Goal: Register for event/course

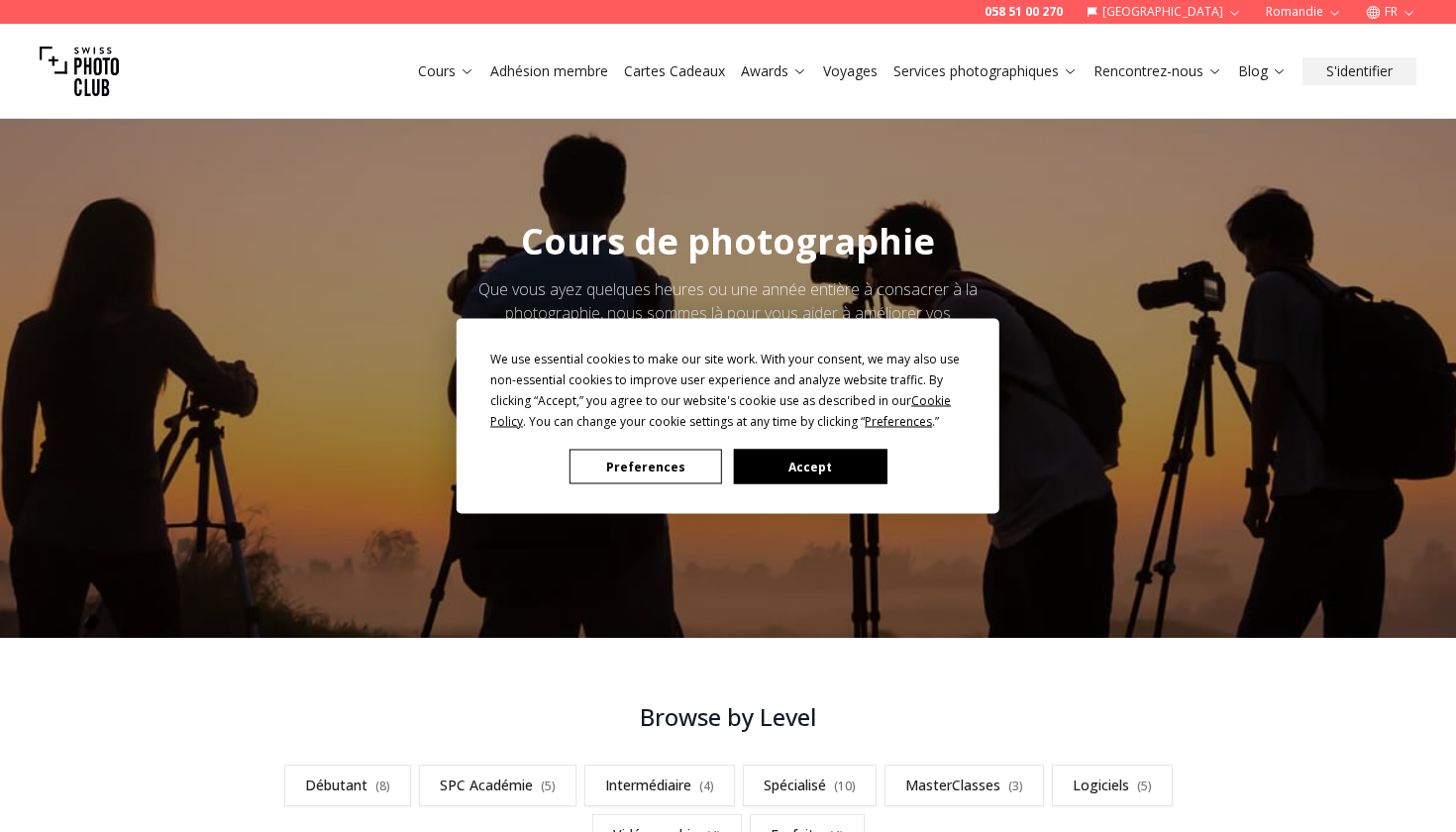
click at [781, 477] on button "Accept" at bounding box center [810, 467] width 152 height 35
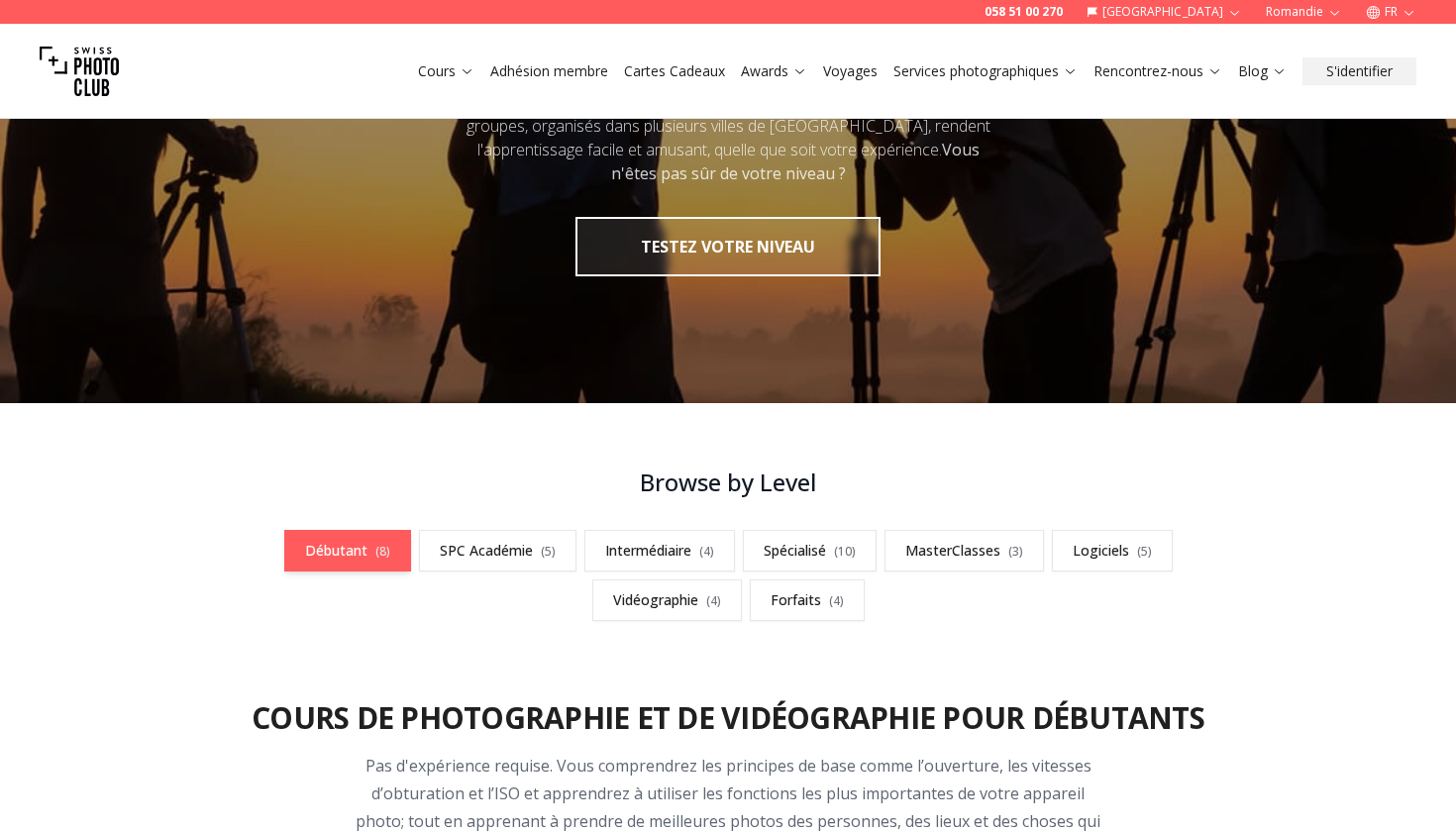
click at [371, 550] on link "Débutant ( 8 )" at bounding box center [347, 551] width 126 height 42
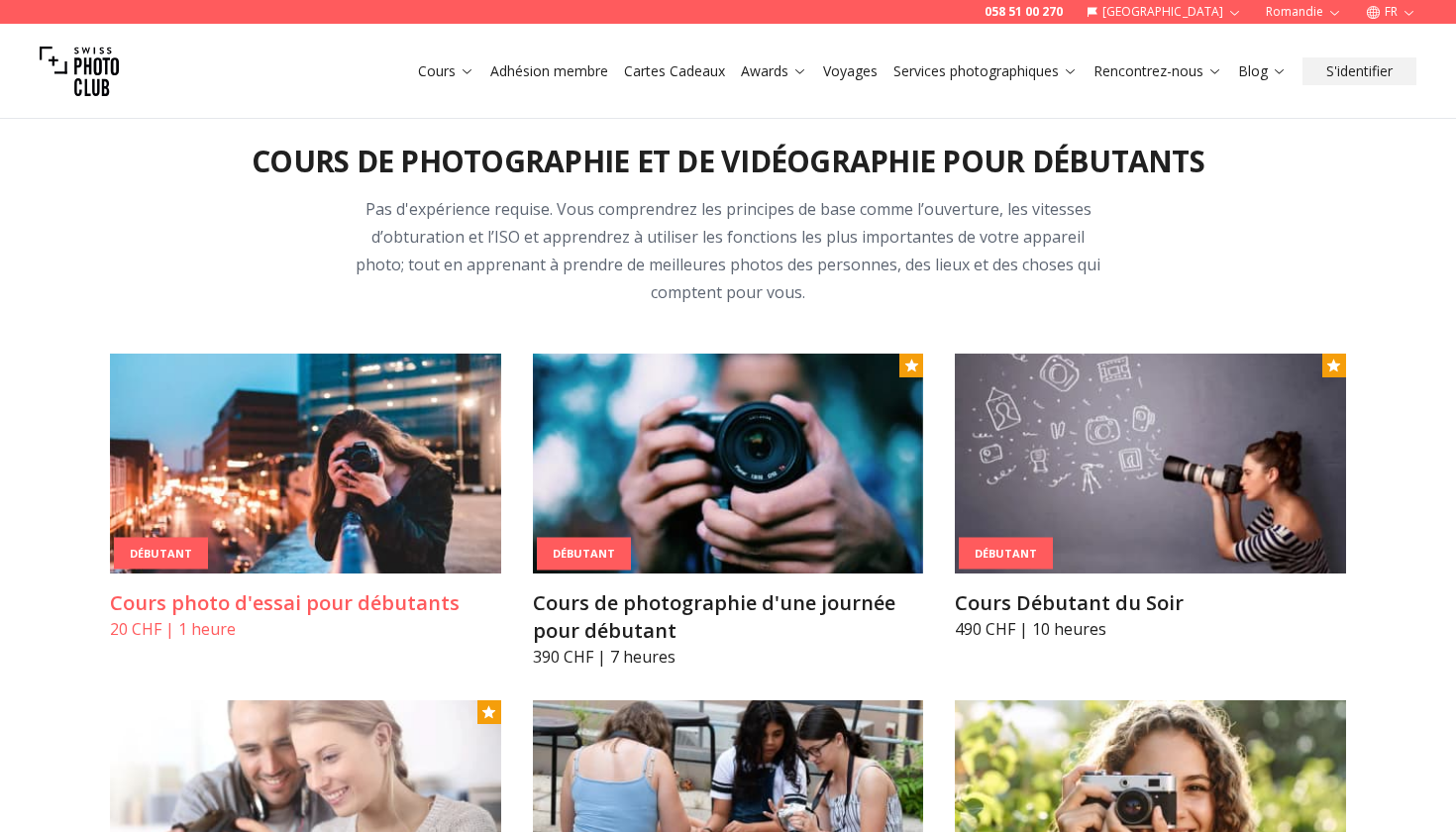
scroll to position [793, 0]
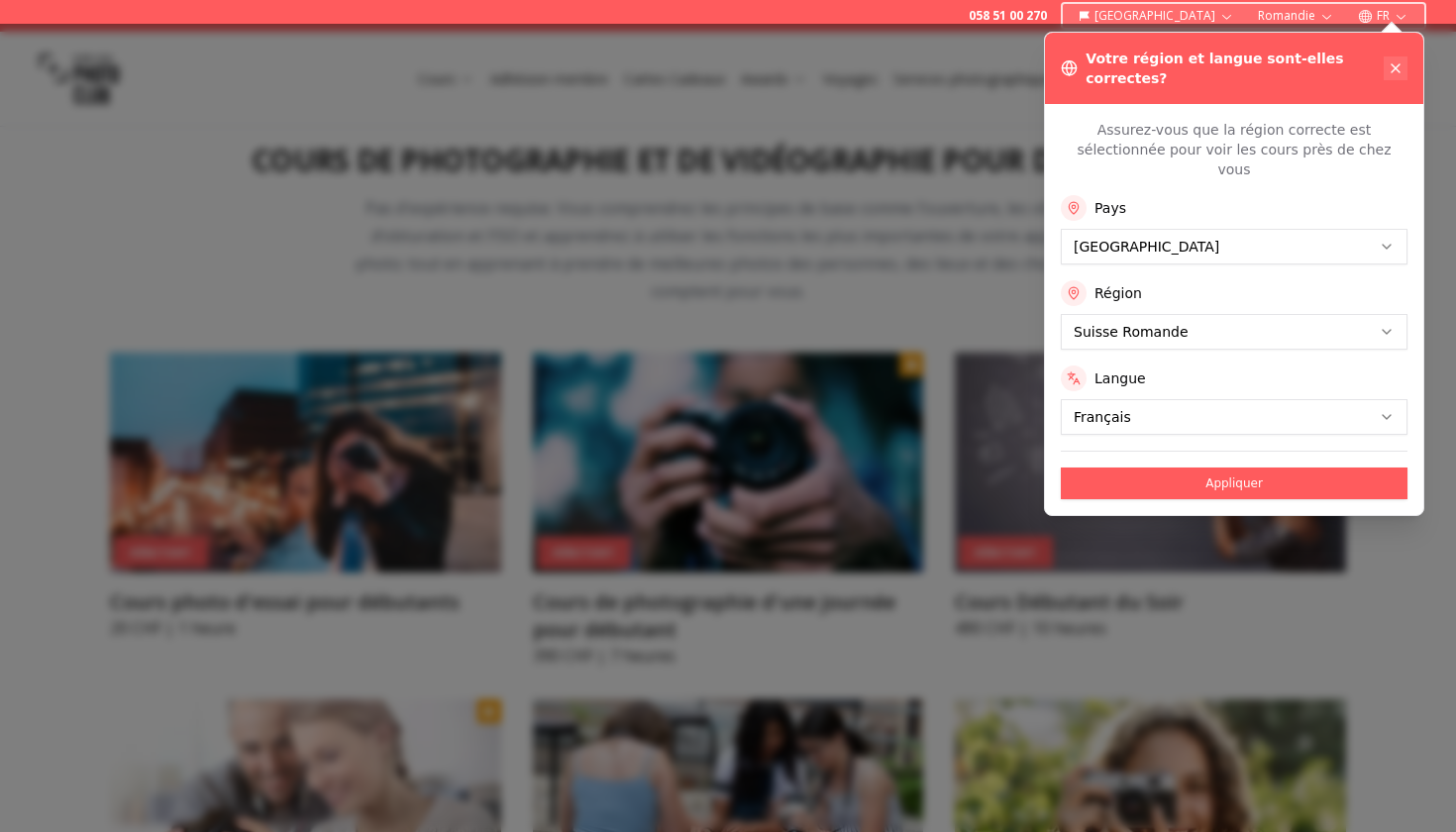
click at [1393, 62] on icon at bounding box center [1395, 69] width 16 height 16
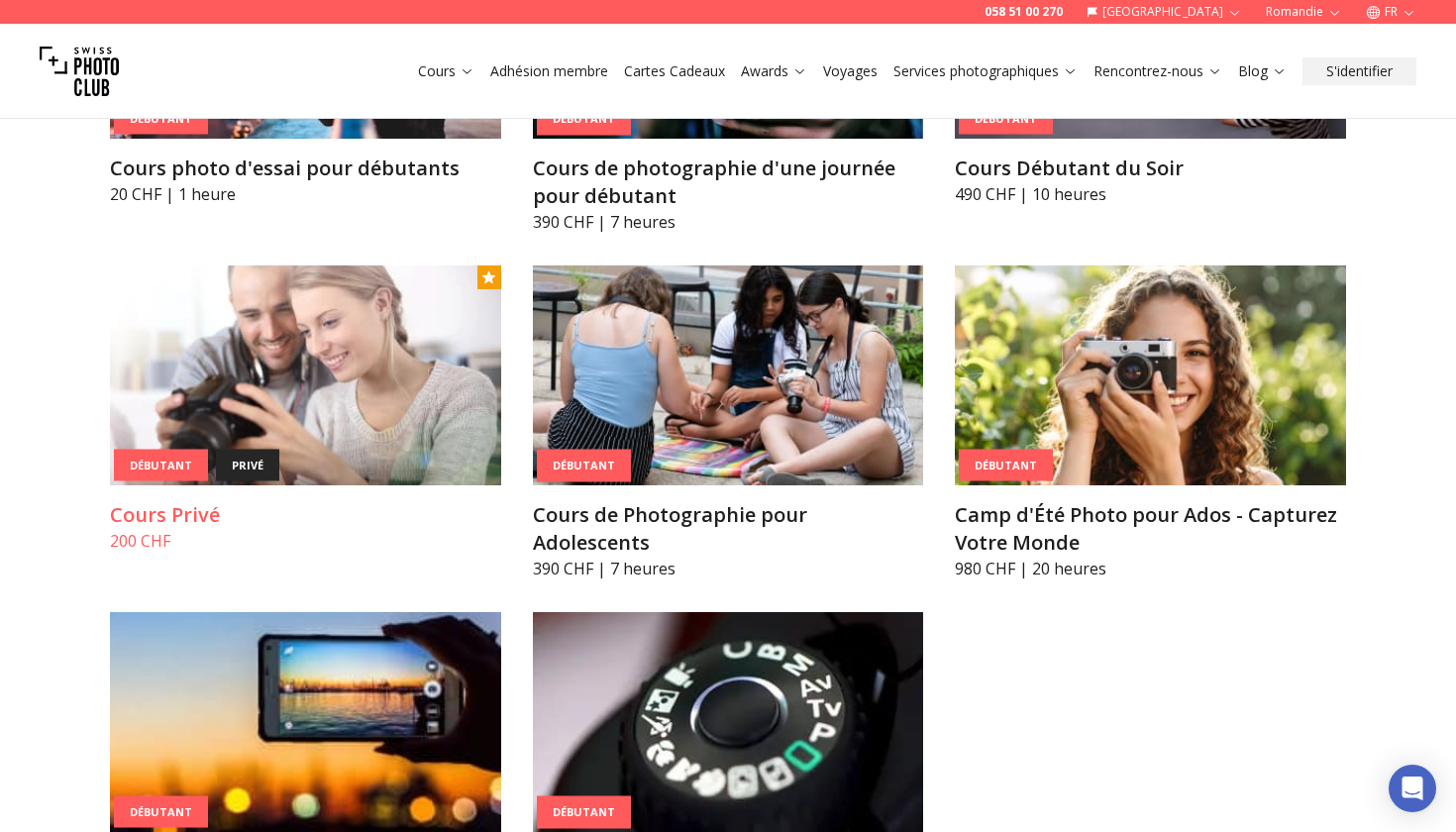
scroll to position [1232, 0]
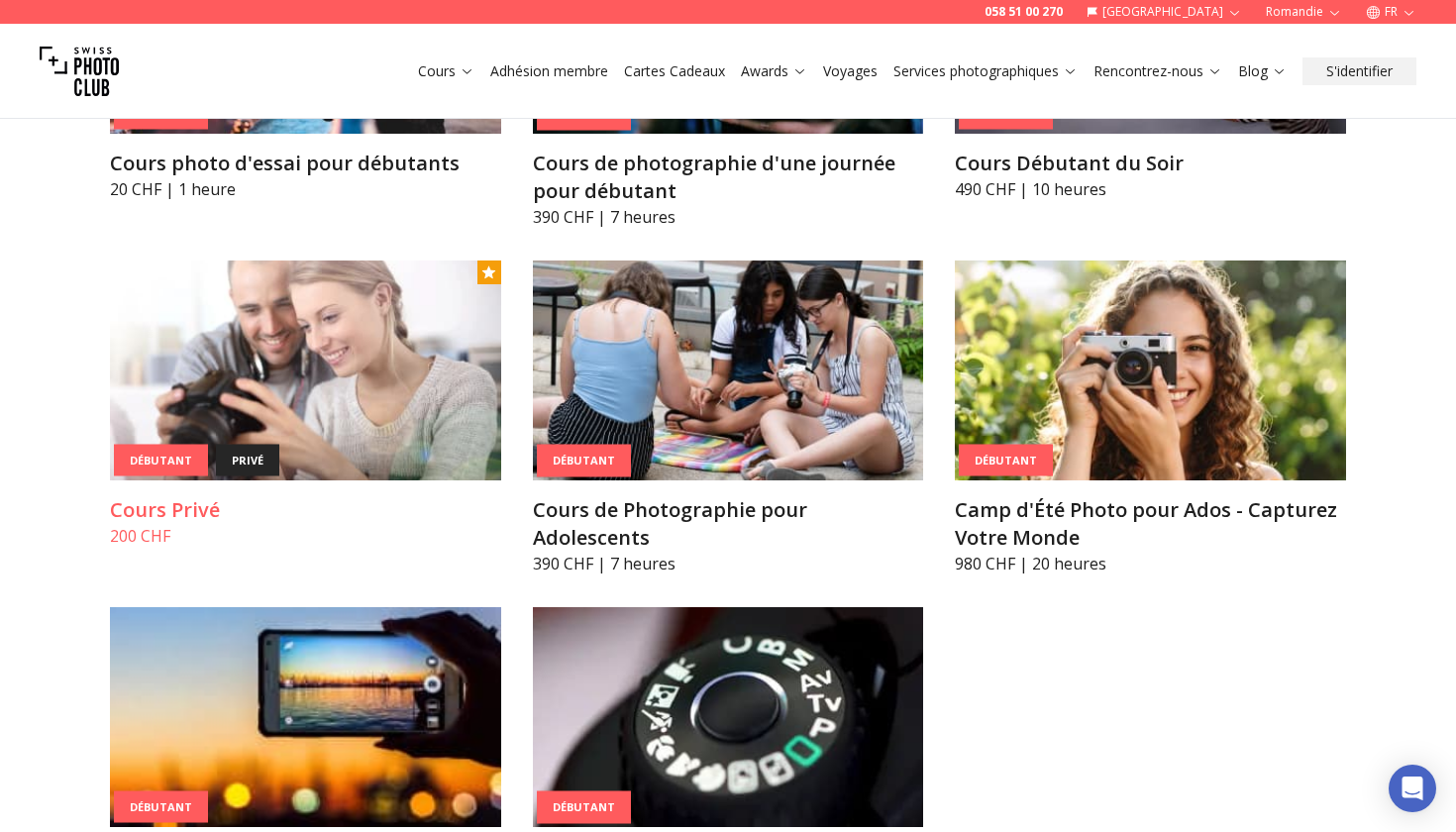
click at [261, 390] on img at bounding box center [305, 371] width 391 height 220
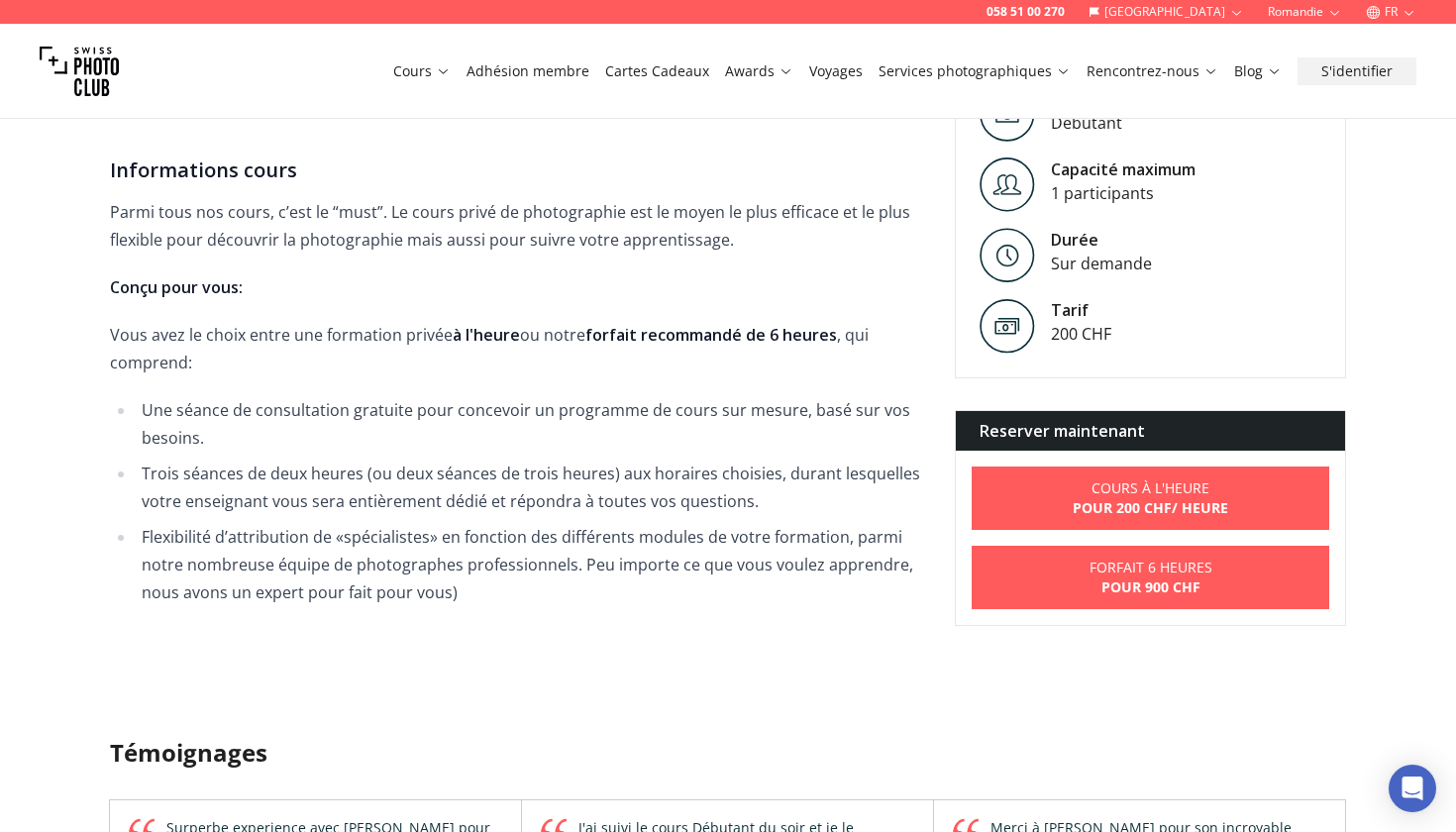
scroll to position [568, 0]
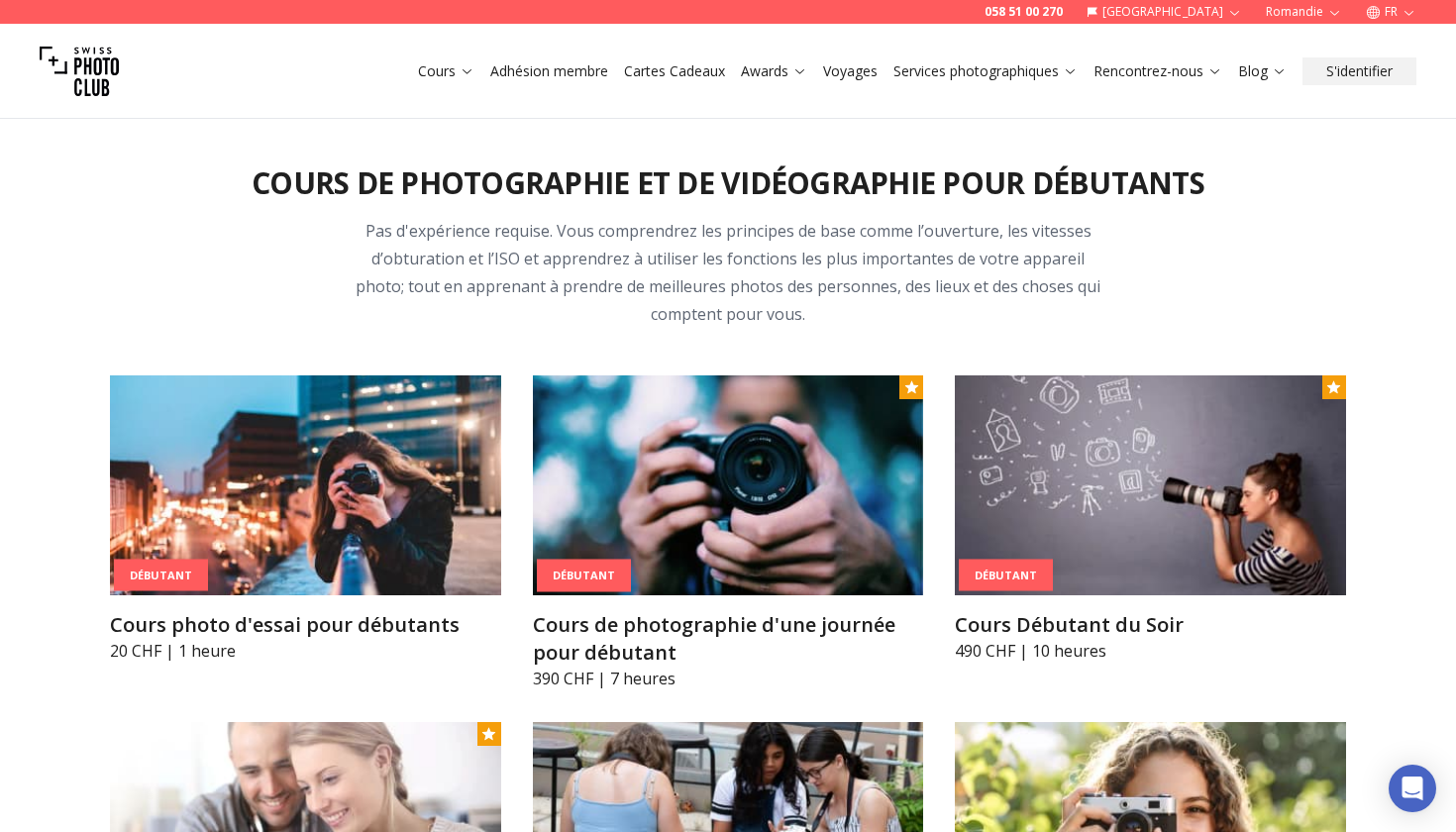
scroll to position [766, 0]
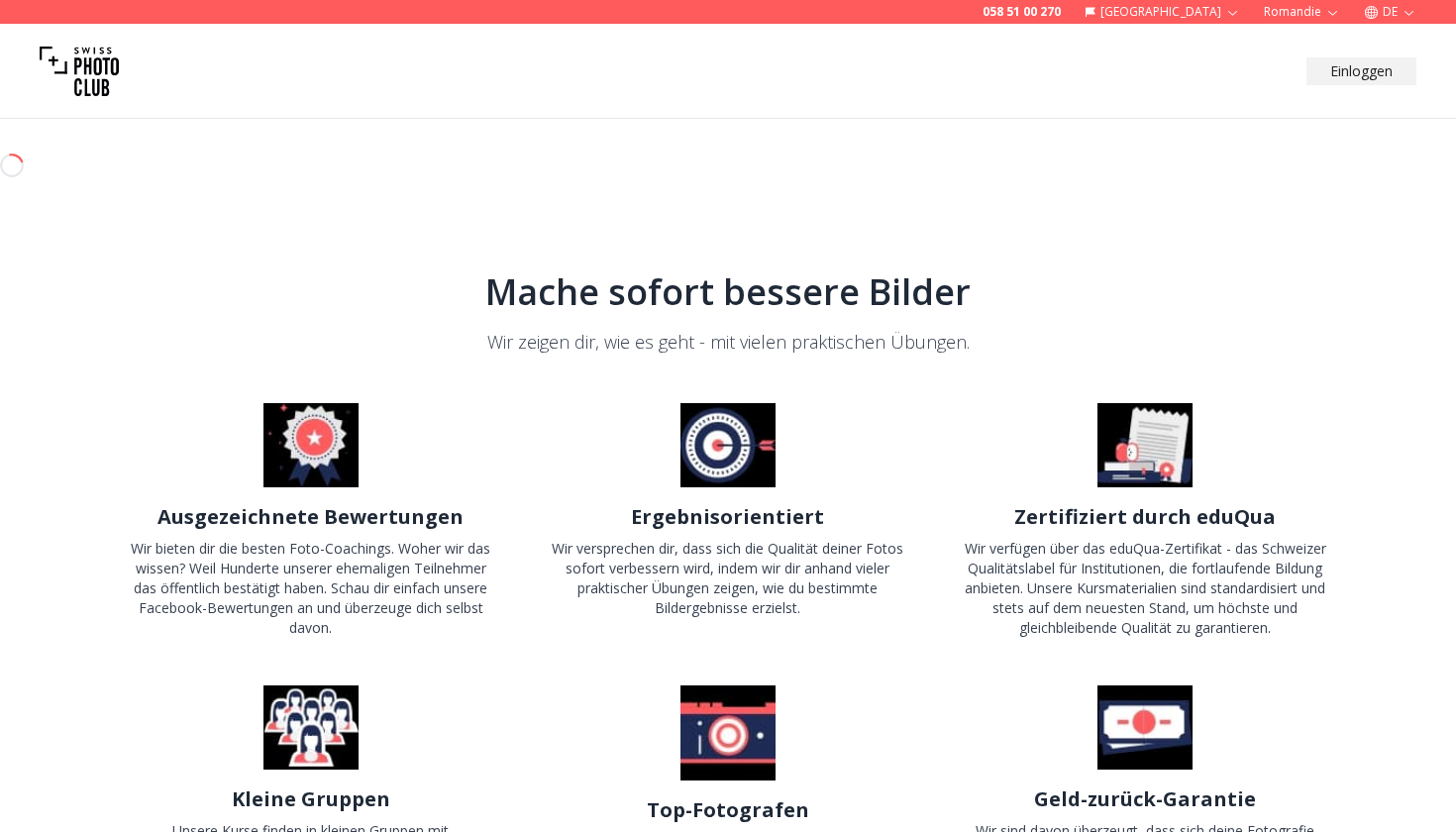
scroll to position [621, 0]
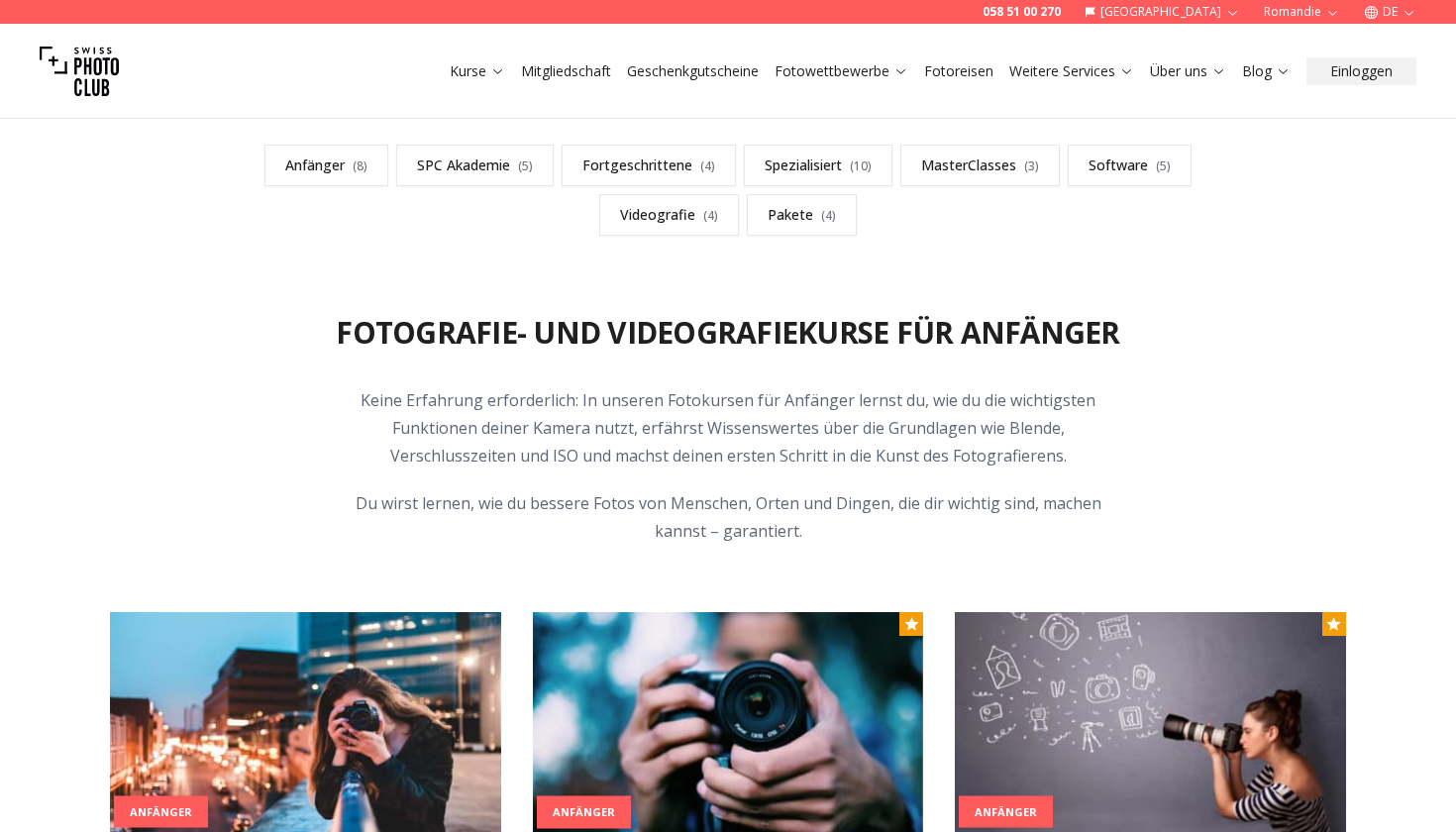
click at [1408, 9] on icon "button" at bounding box center [1408, 12] width 15 height 15
click at [1382, 49] on link "fr" at bounding box center [1389, 44] width 41 height 24
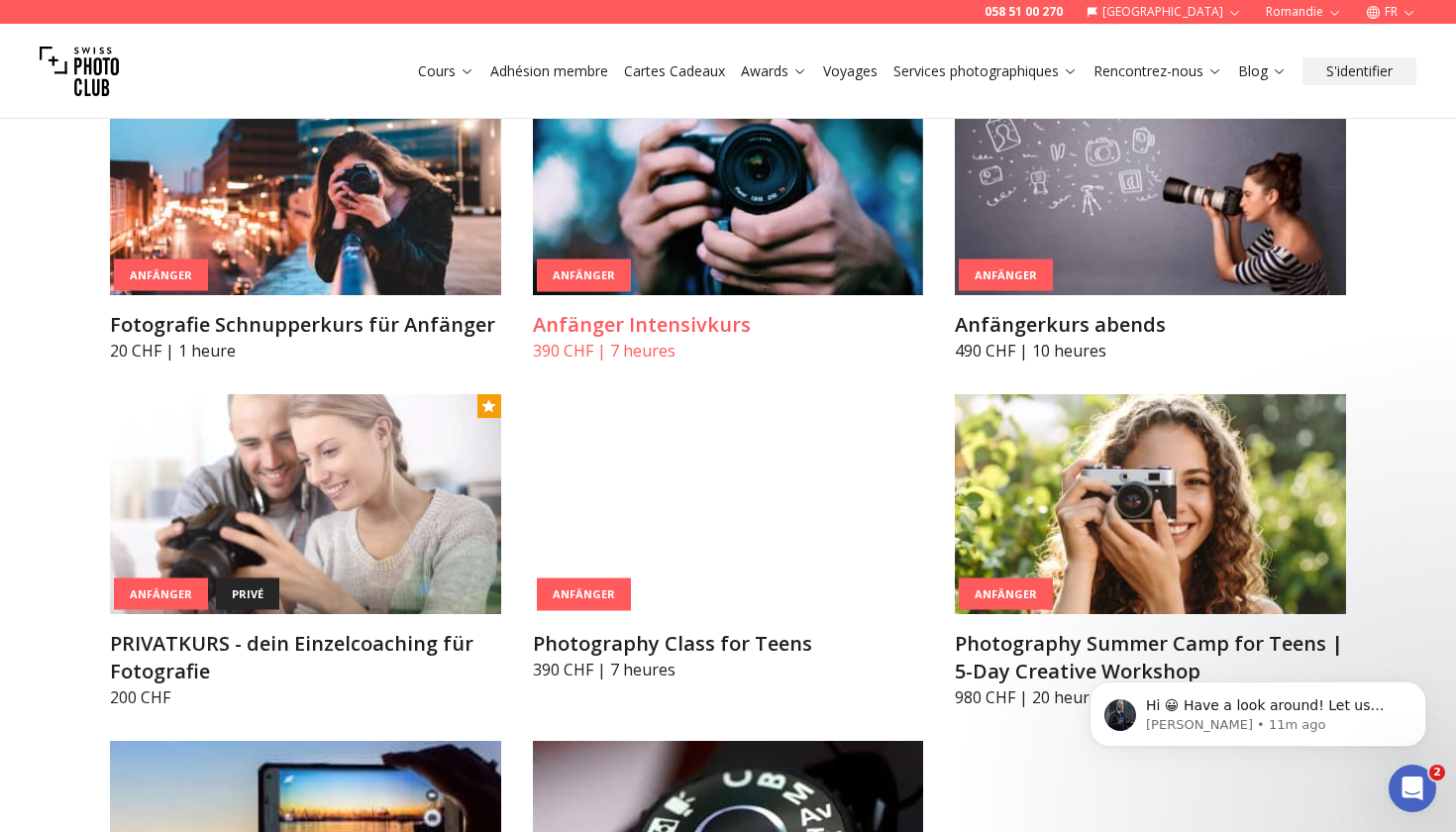
scroll to position [1173, 0]
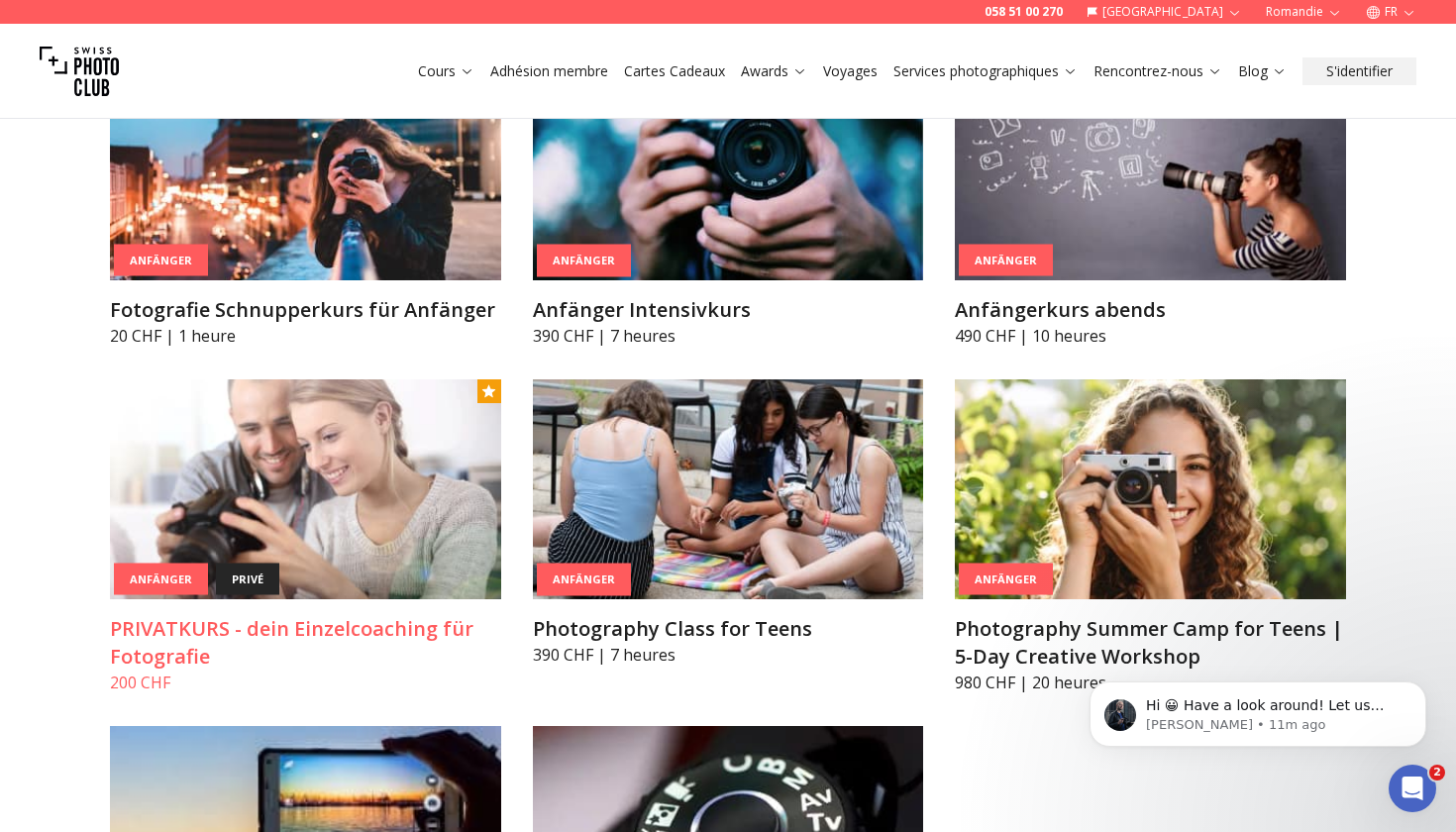
click at [343, 632] on h3 "PRIVATKURS - dein Einzelcoaching für Fotografie" at bounding box center [305, 644] width 391 height 56
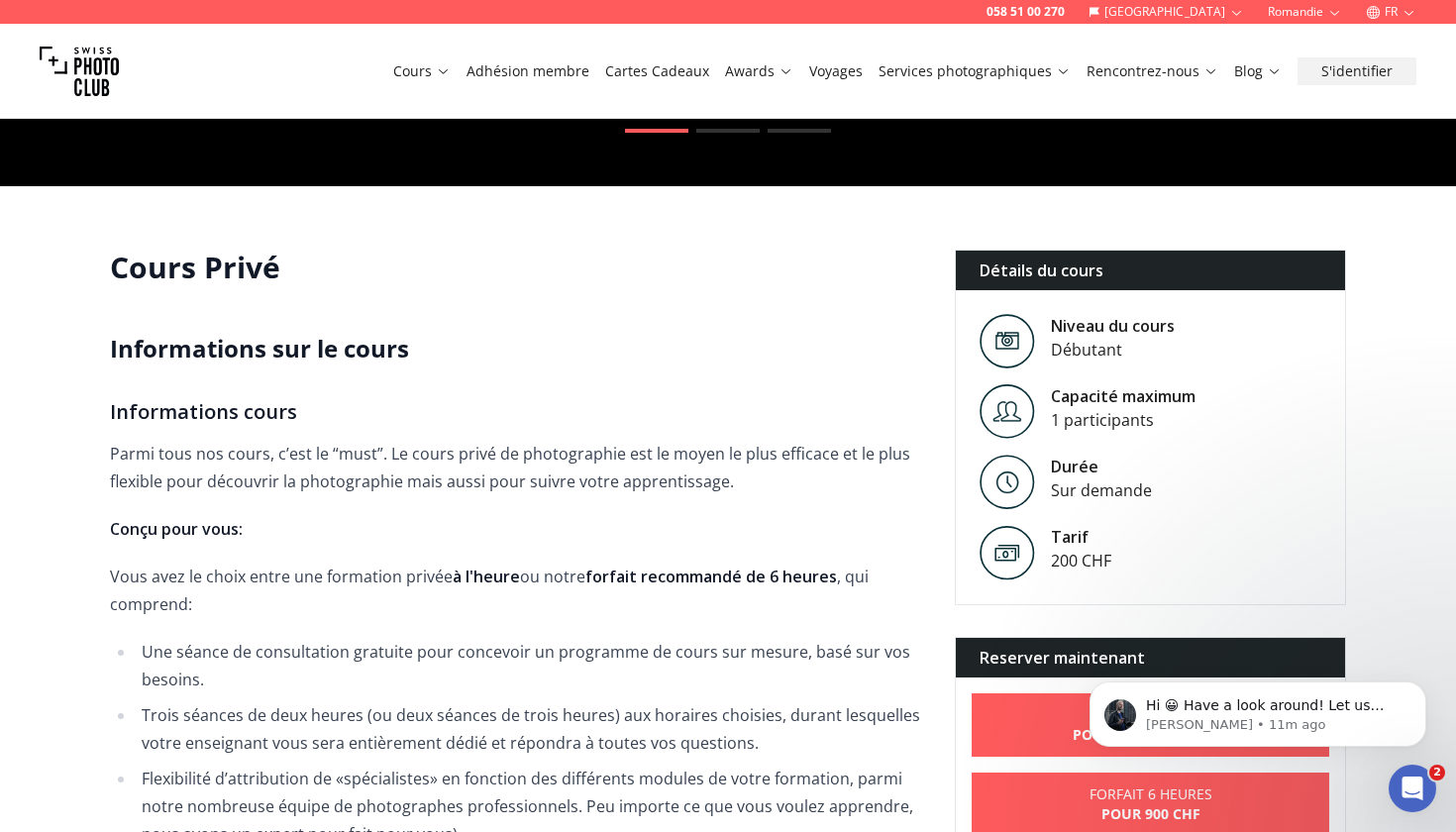
scroll to position [335, 0]
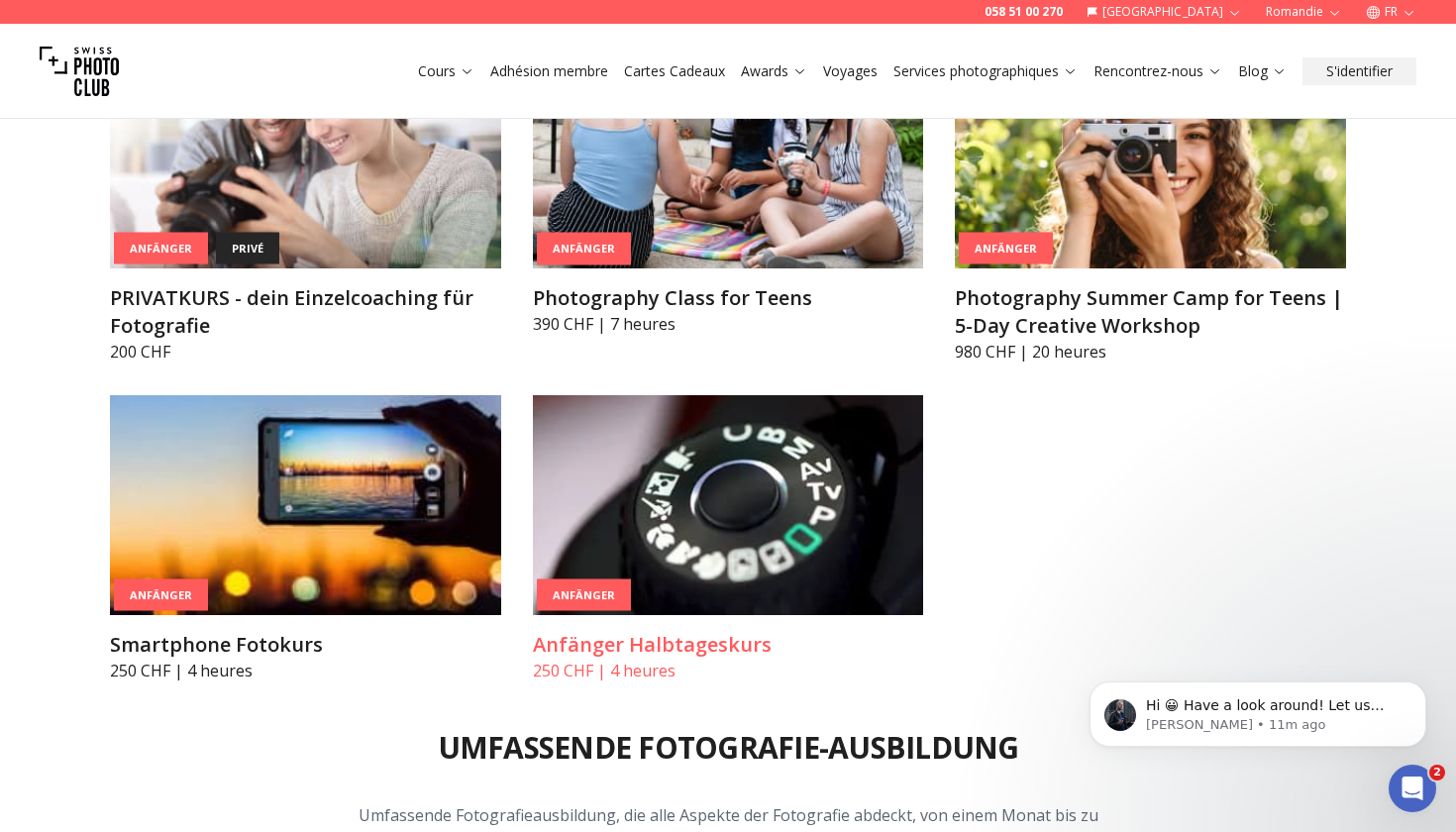
scroll to position [1507, 0]
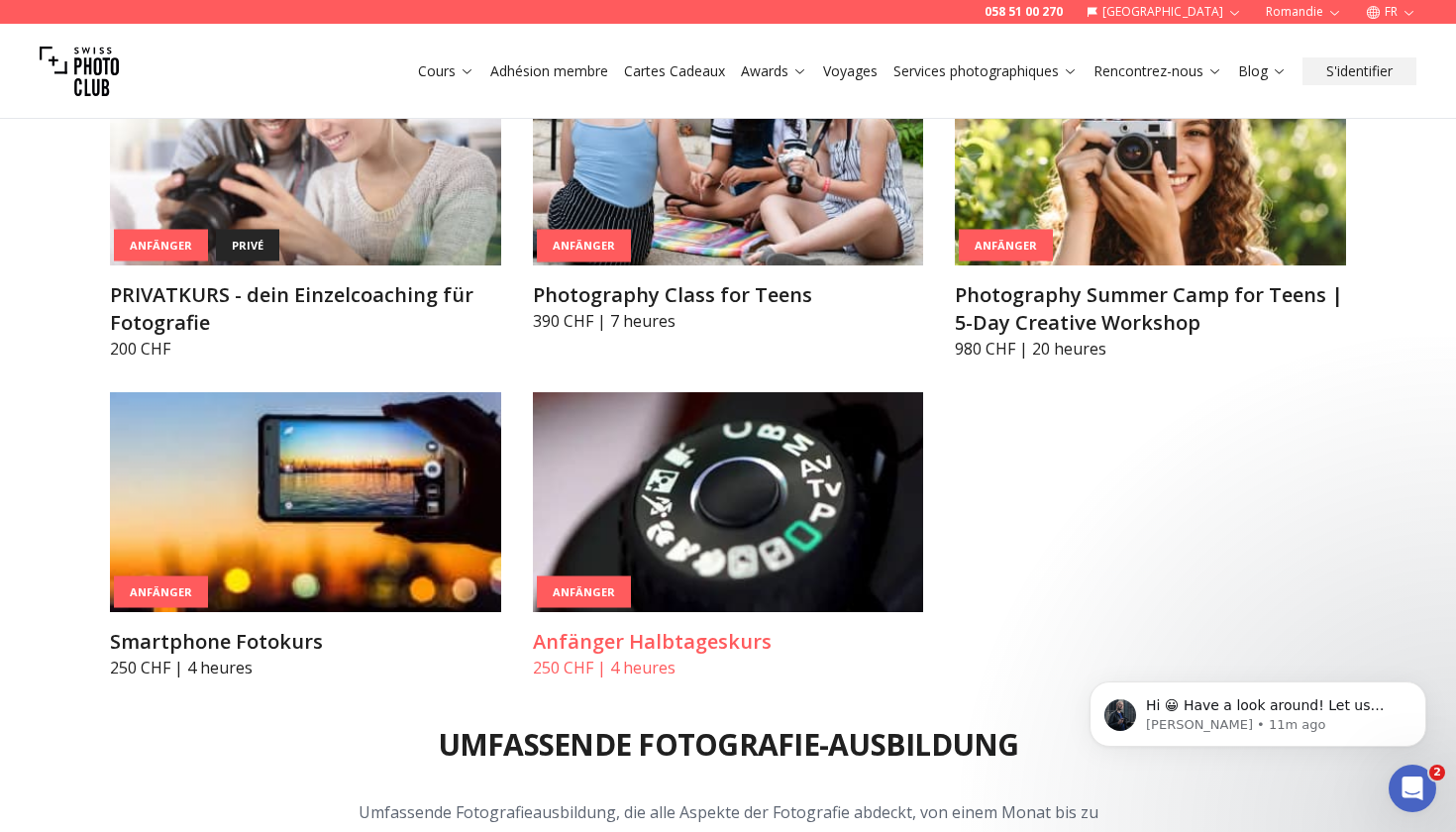
click at [582, 635] on h3 "Anfänger Halbtageskurs" at bounding box center [728, 643] width 391 height 28
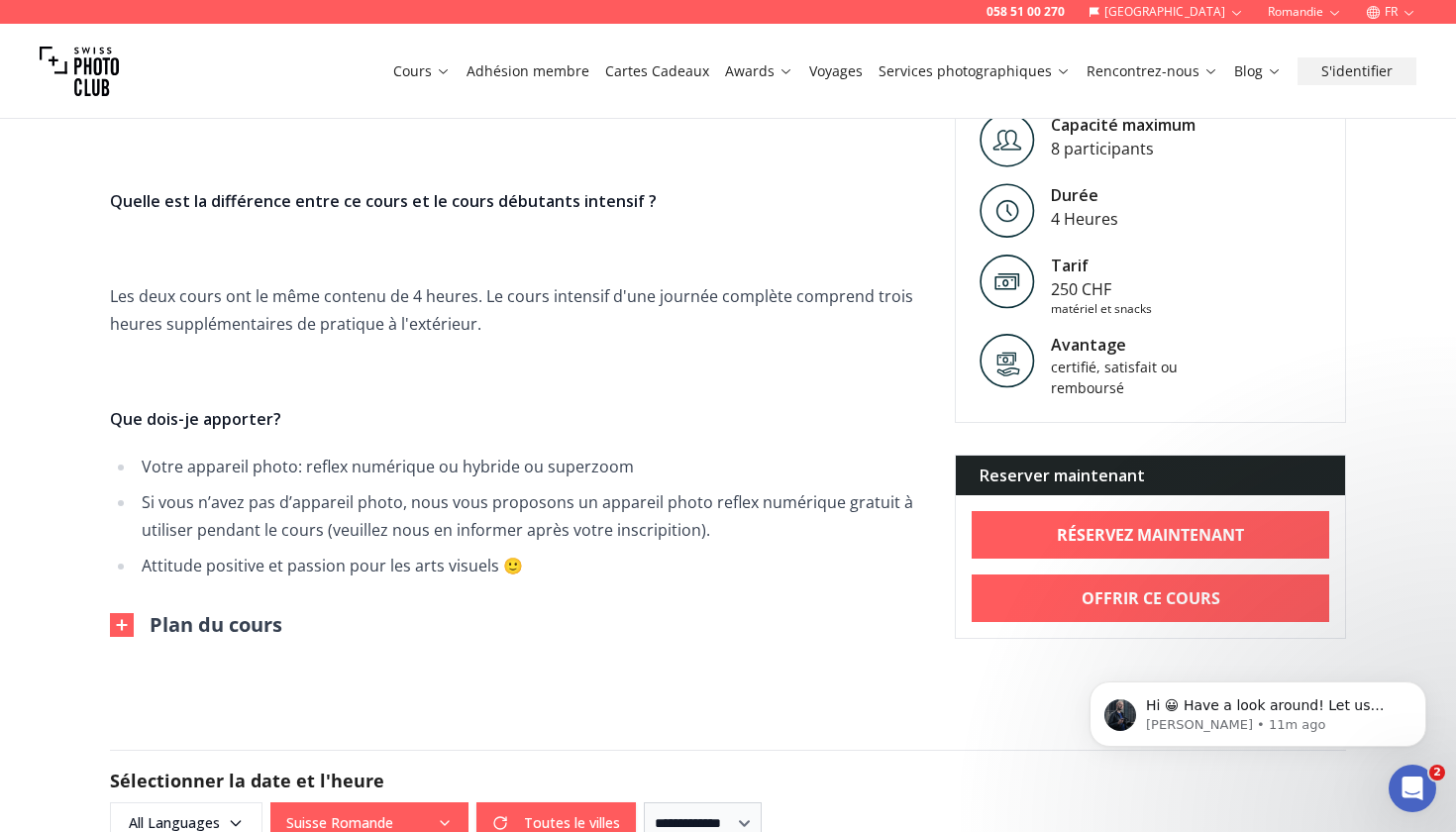
scroll to position [563, 0]
